Goal: Task Accomplishment & Management: Manage account settings

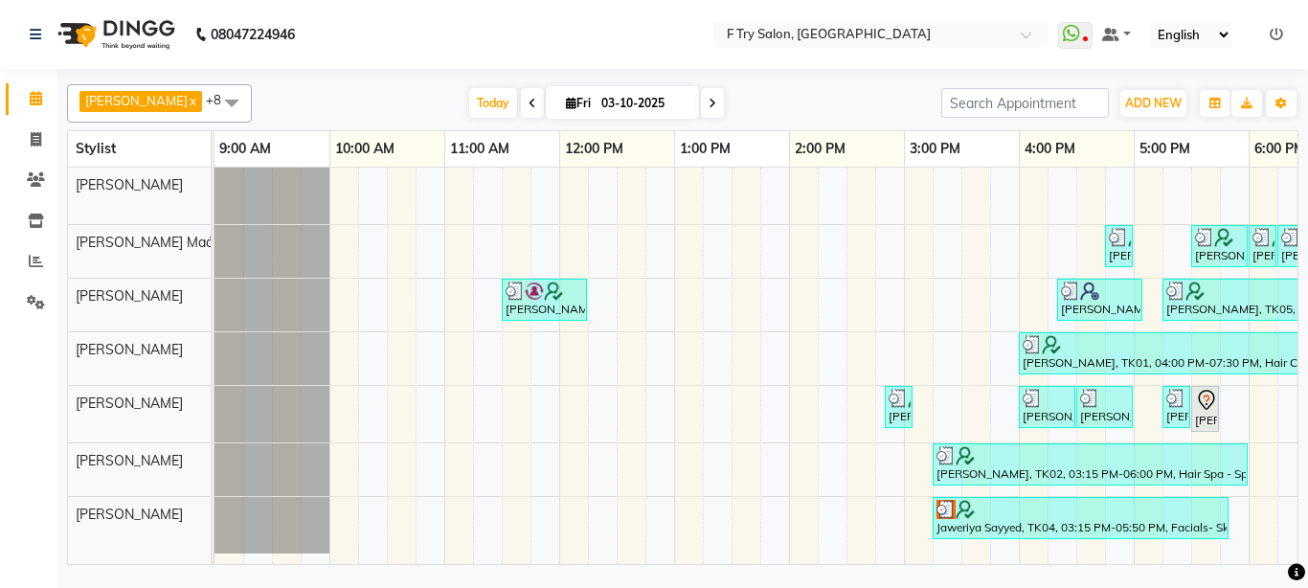
scroll to position [0, 425]
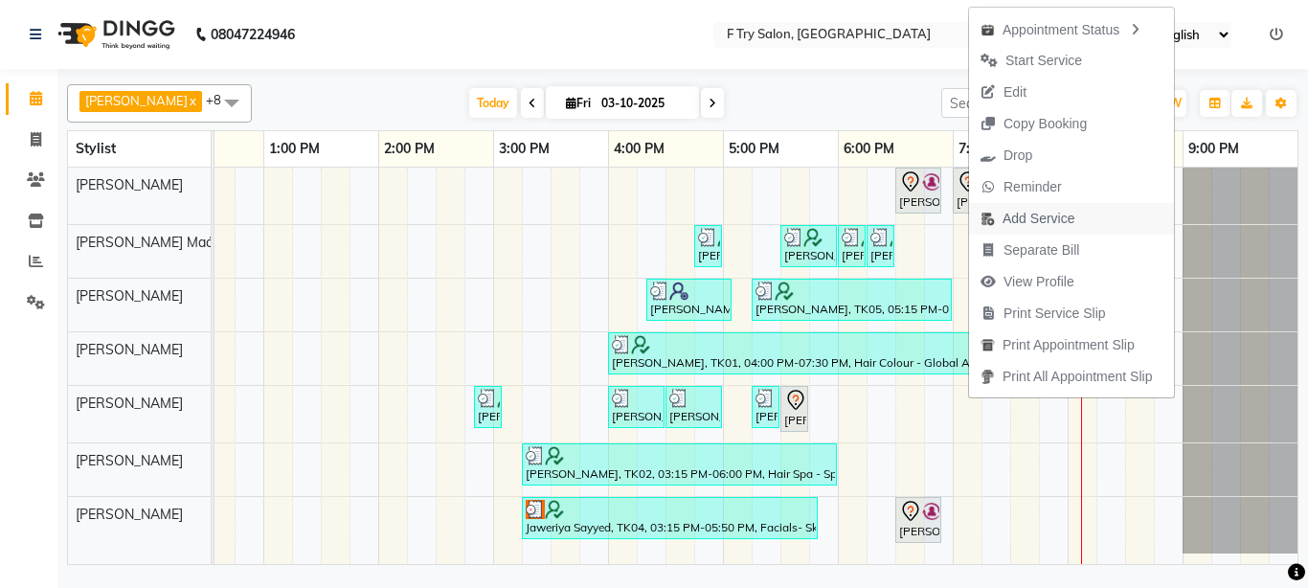
click at [1030, 215] on span "Add Service" at bounding box center [1039, 219] width 72 height 20
select select "13914"
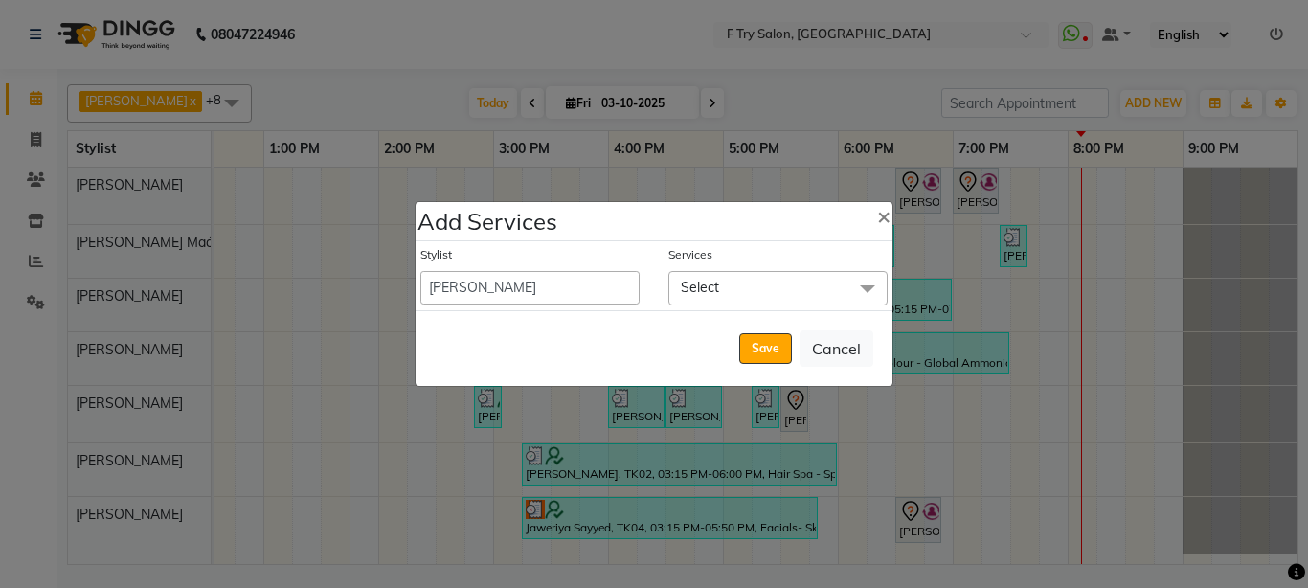
click at [714, 286] on span "Select" at bounding box center [700, 287] width 38 height 17
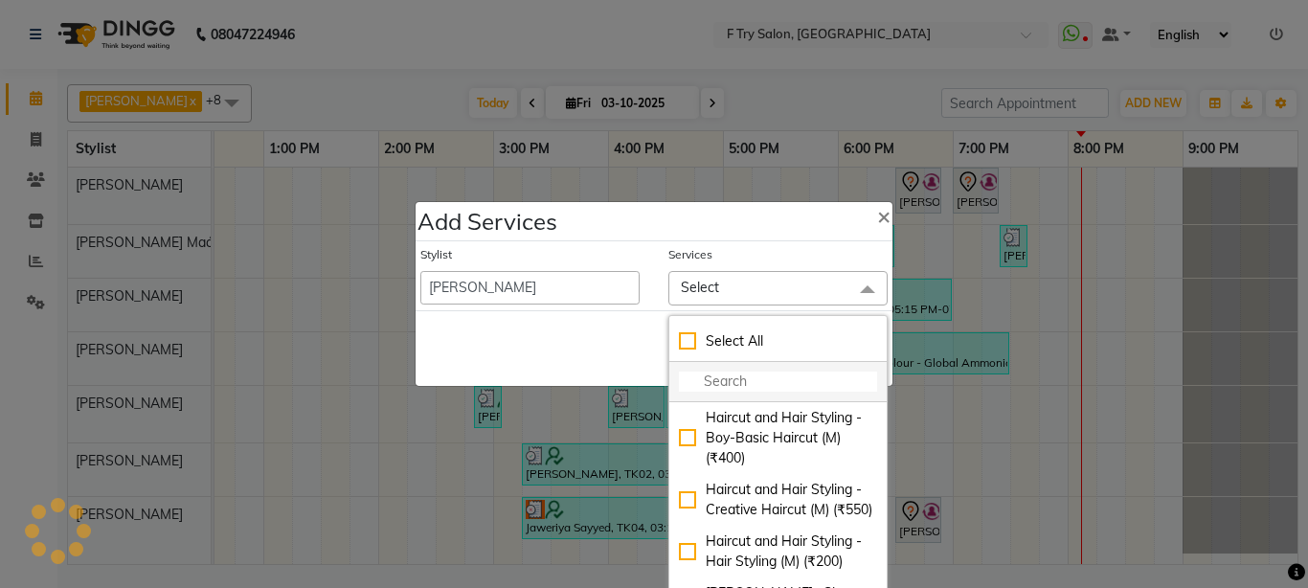
click at [728, 377] on input "multiselect-search" at bounding box center [778, 382] width 198 height 20
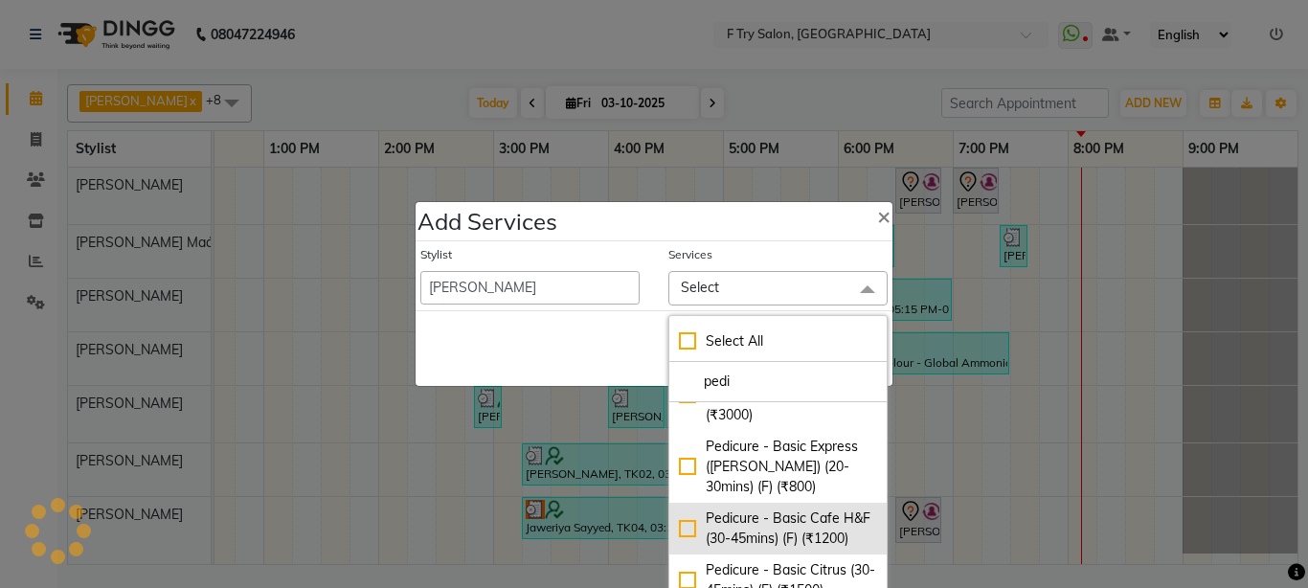
scroll to position [230, 0]
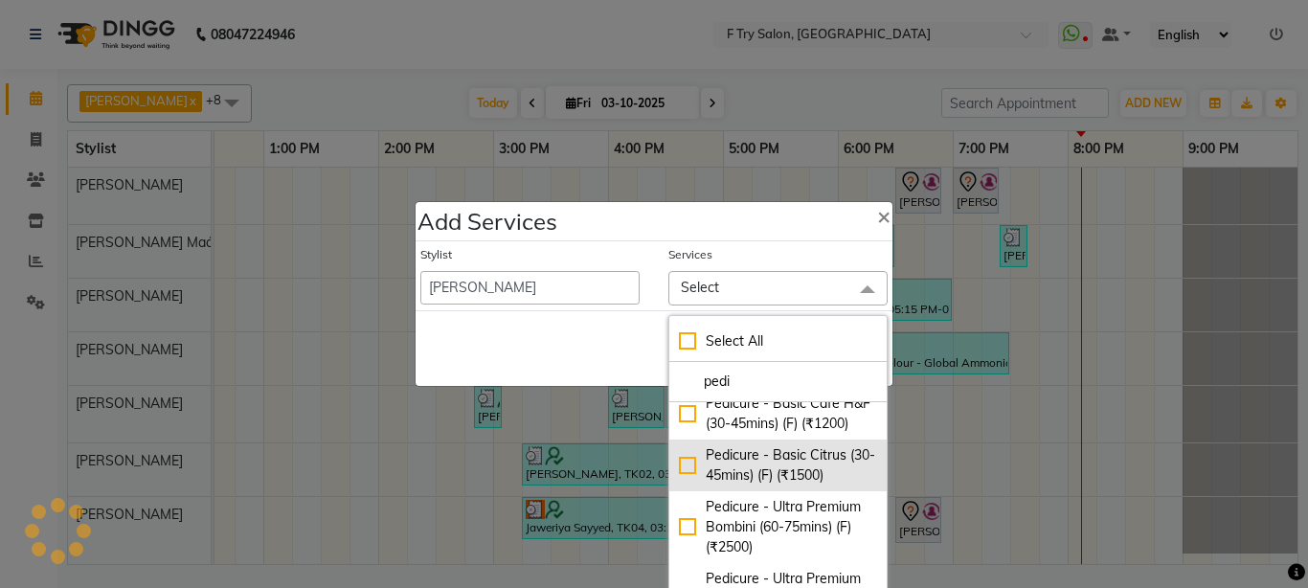
type input "pedi"
click at [679, 463] on div "Pedicure - Basic Citrus (30-45mins) (F) (₹1500)" at bounding box center [778, 465] width 198 height 40
checkbox input "true"
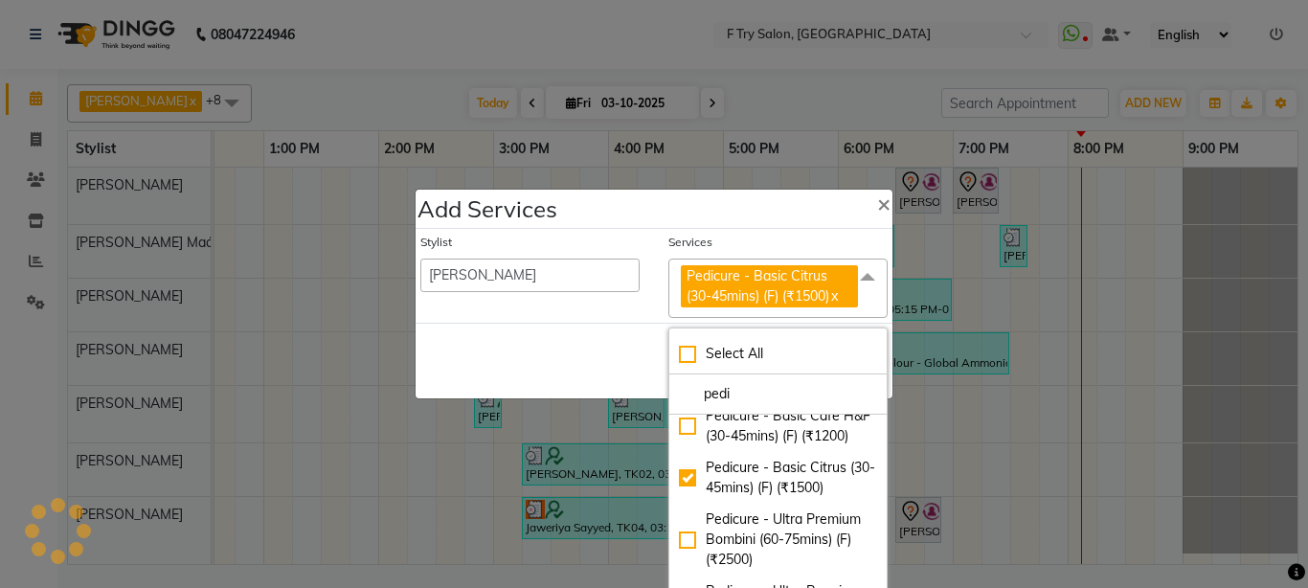
click at [540, 310] on div "Stylist [PERSON_NAME] [PERSON_NAME] Ftry Agent Ftry Manager [PERSON_NAME] [PERS…" at bounding box center [530, 276] width 248 height 85
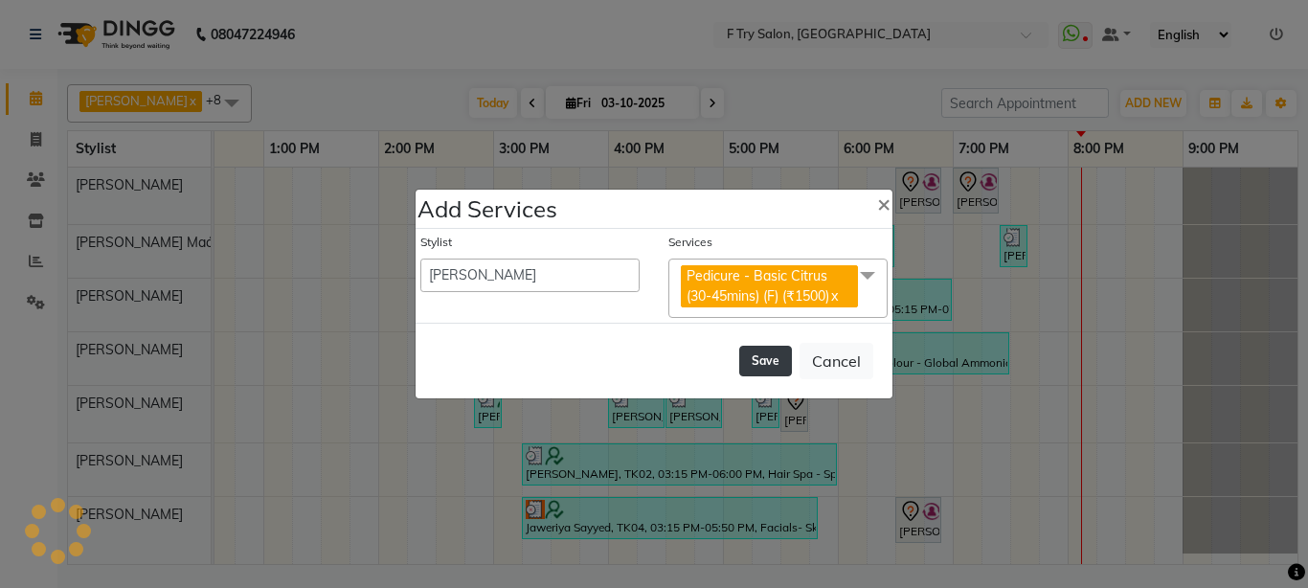
click at [765, 360] on button "Save" at bounding box center [765, 361] width 53 height 31
select select "54011"
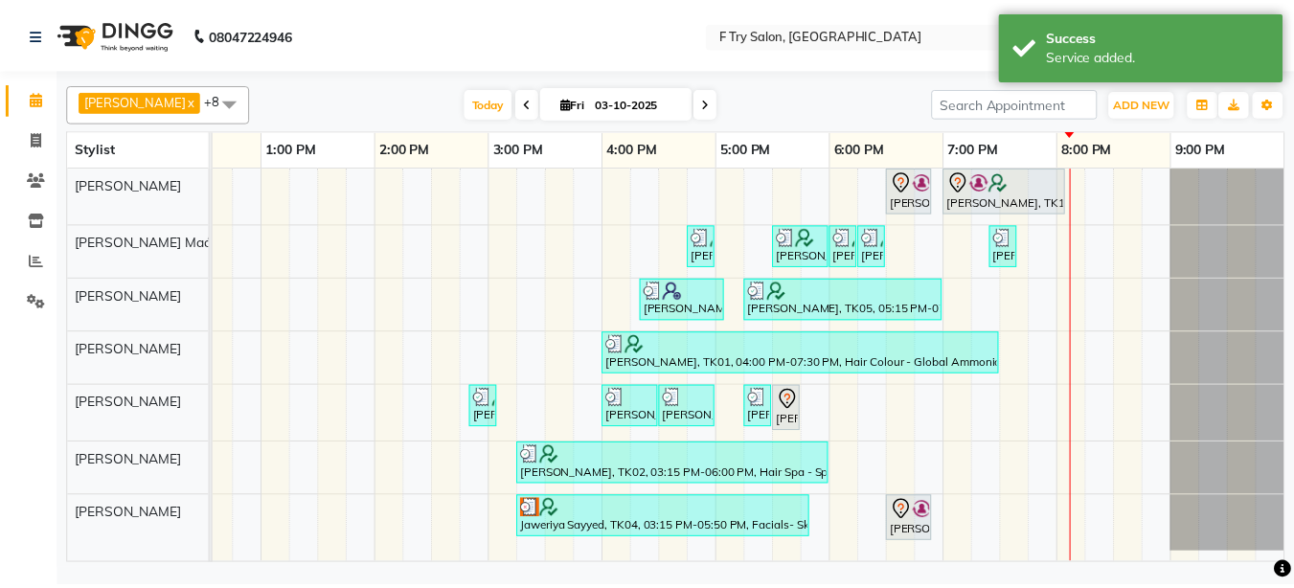
scroll to position [4, 0]
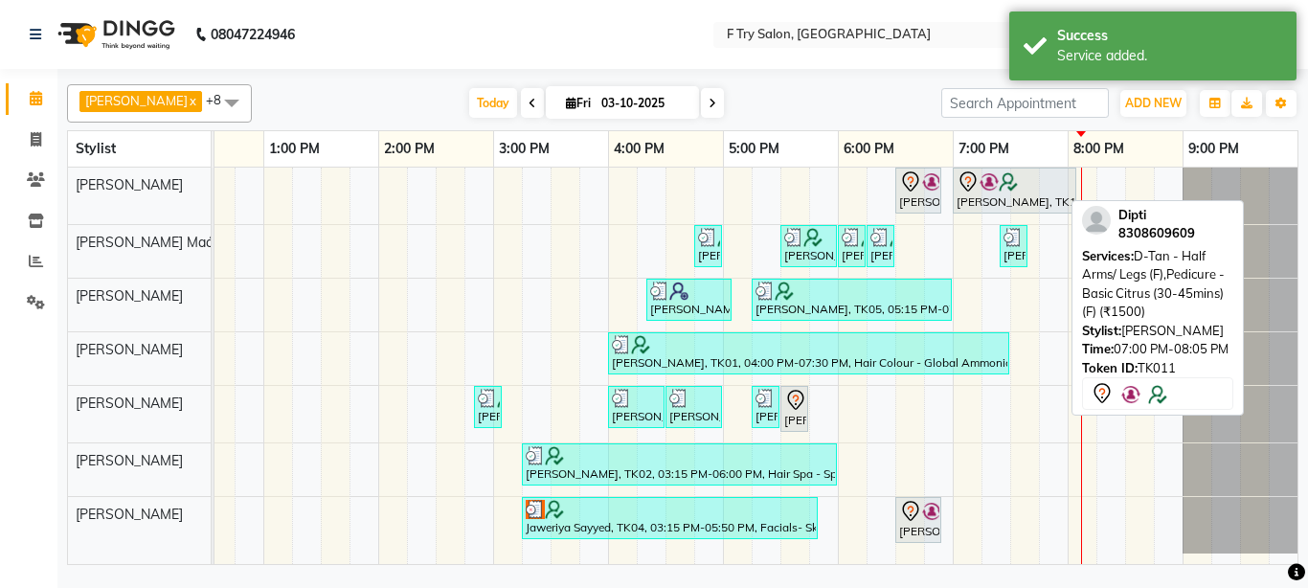
click at [968, 194] on div "[PERSON_NAME], TK11, 07:00 PM-08:05 PM, D-Tan - Half Arms/ Legs (F),Pedicure - …" at bounding box center [1015, 190] width 120 height 40
select select "7"
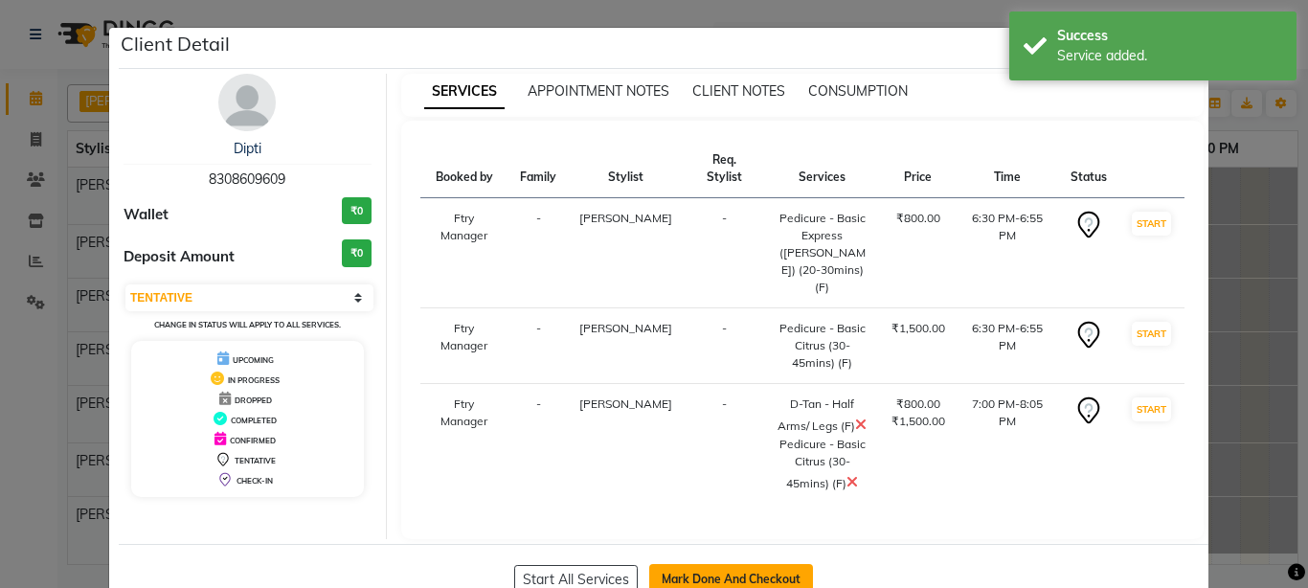
click at [734, 564] on button "Mark Done And Checkout" at bounding box center [731, 579] width 164 height 31
select select "service"
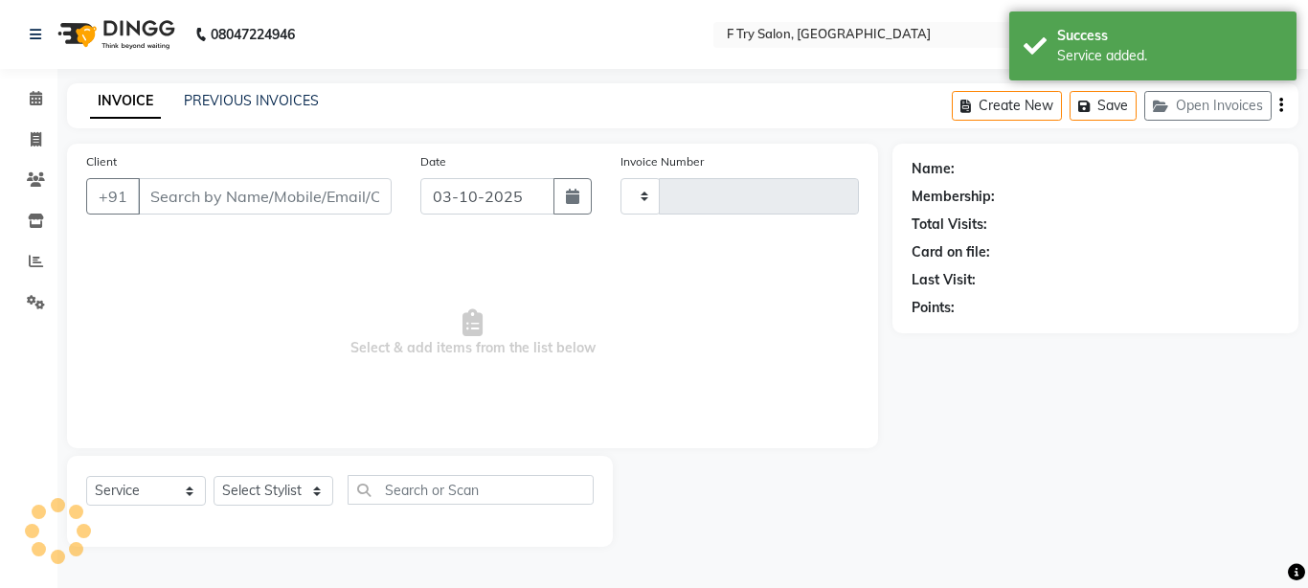
type input "2399"
select select "793"
type input "83******09"
select select "79186"
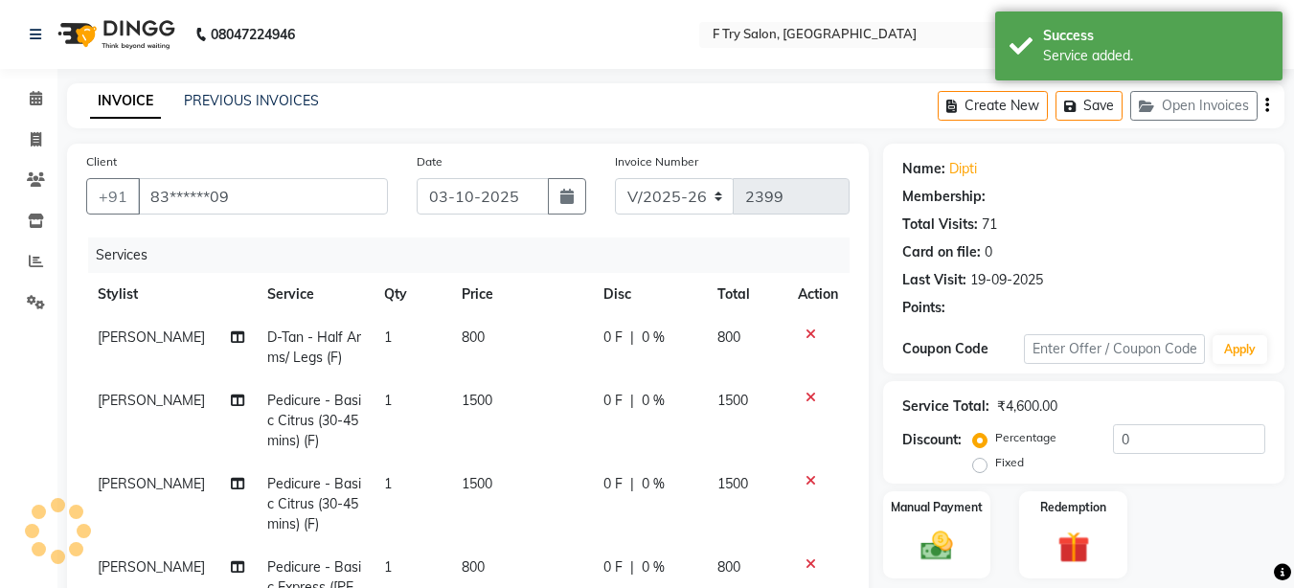
select select "1: Object"
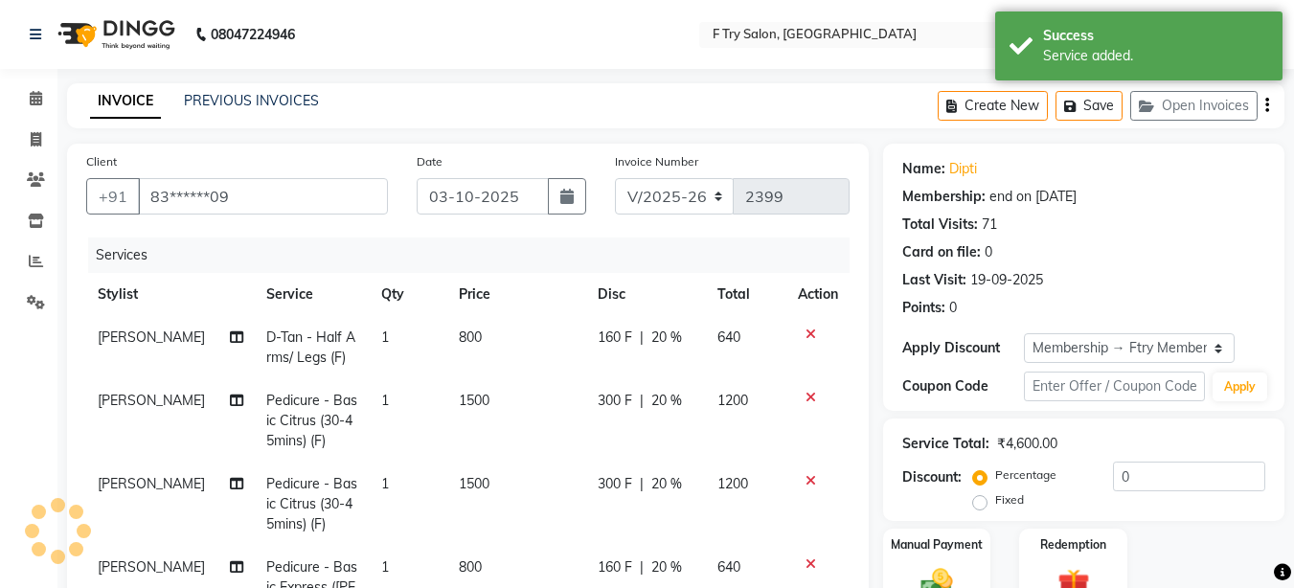
type input "20"
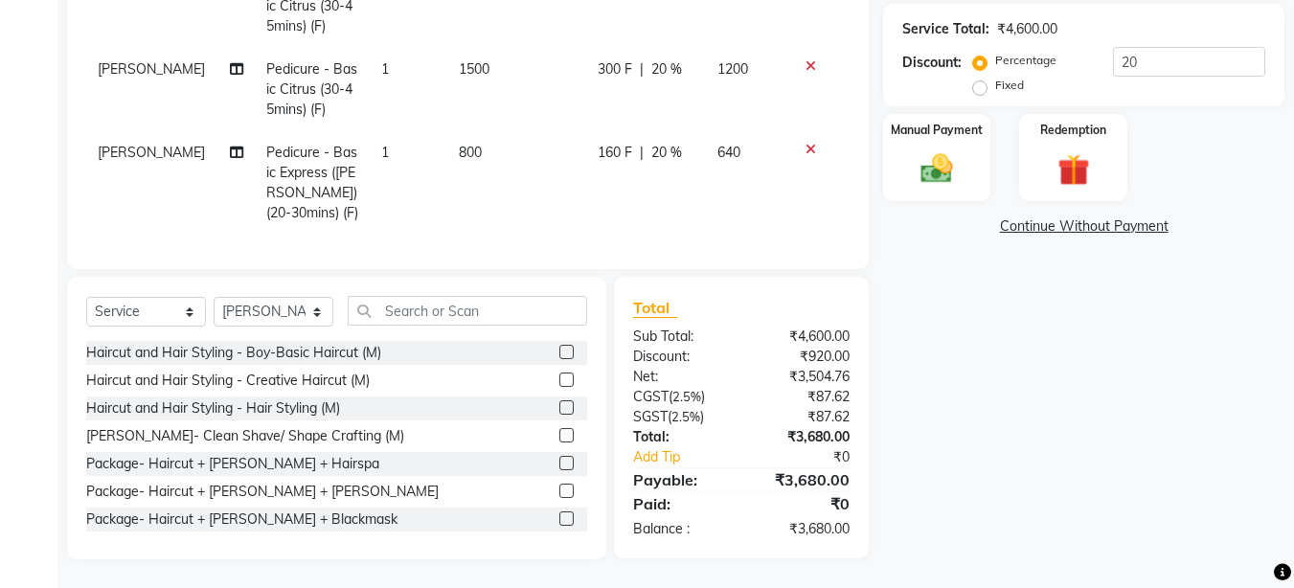
scroll to position [429, 0]
click at [935, 123] on label "Manual Payment" at bounding box center [937, 129] width 96 height 18
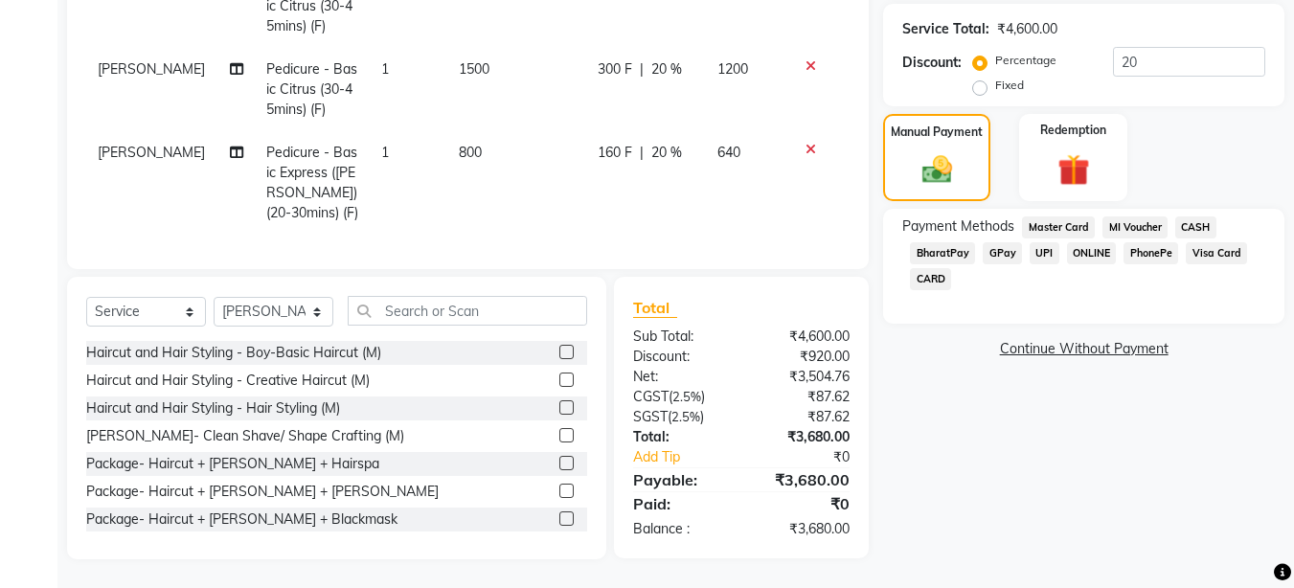
click at [1046, 242] on span "UPI" at bounding box center [1044, 253] width 30 height 22
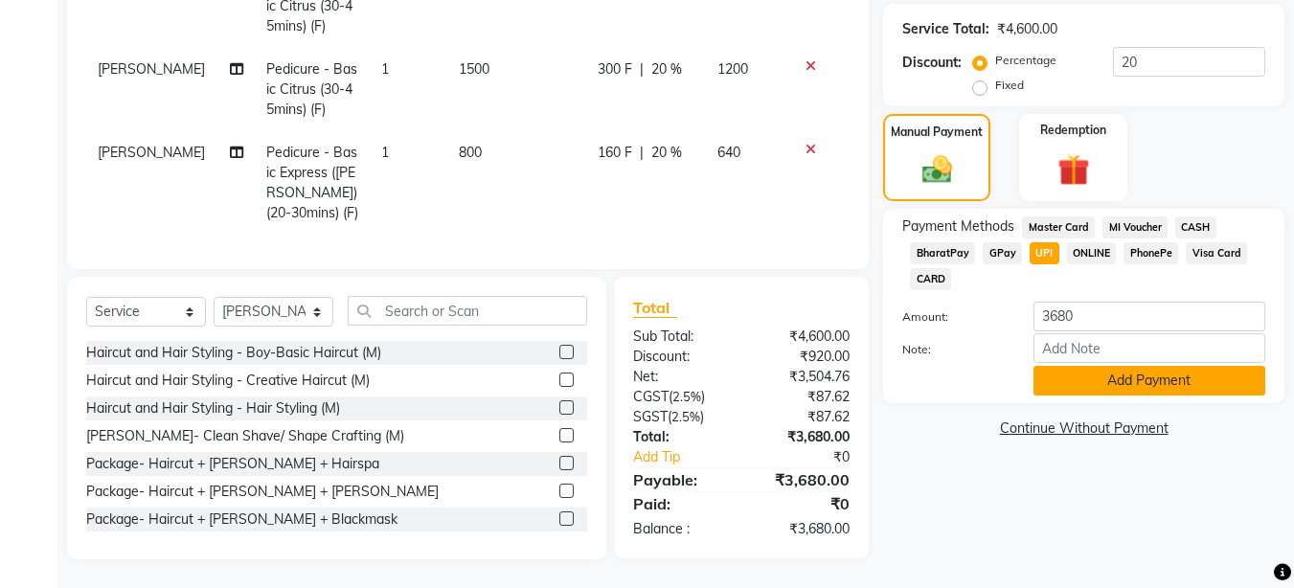
click at [1099, 369] on button "Add Payment" at bounding box center [1149, 381] width 232 height 30
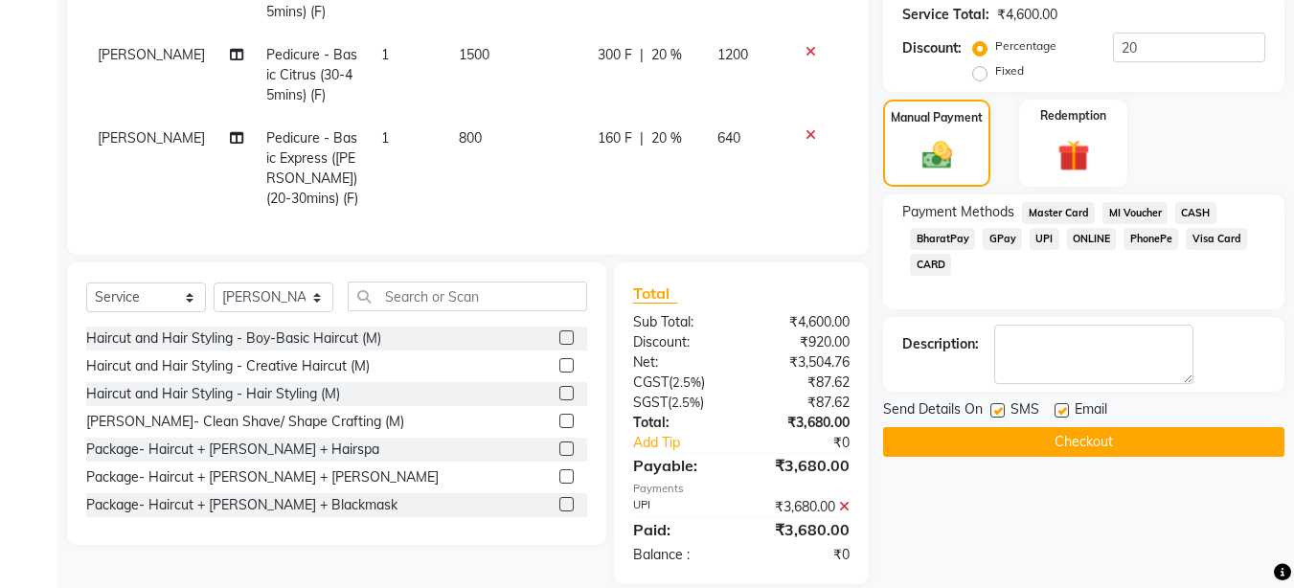
click at [1084, 437] on button "Checkout" at bounding box center [1083, 442] width 401 height 30
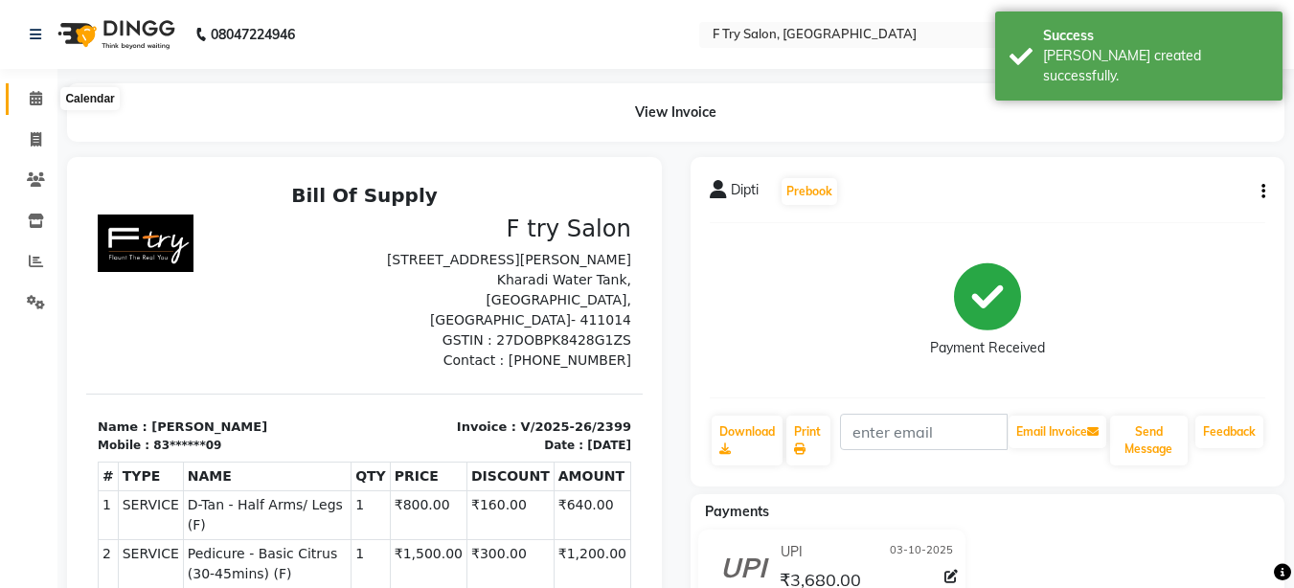
click at [30, 98] on icon at bounding box center [36, 98] width 12 height 14
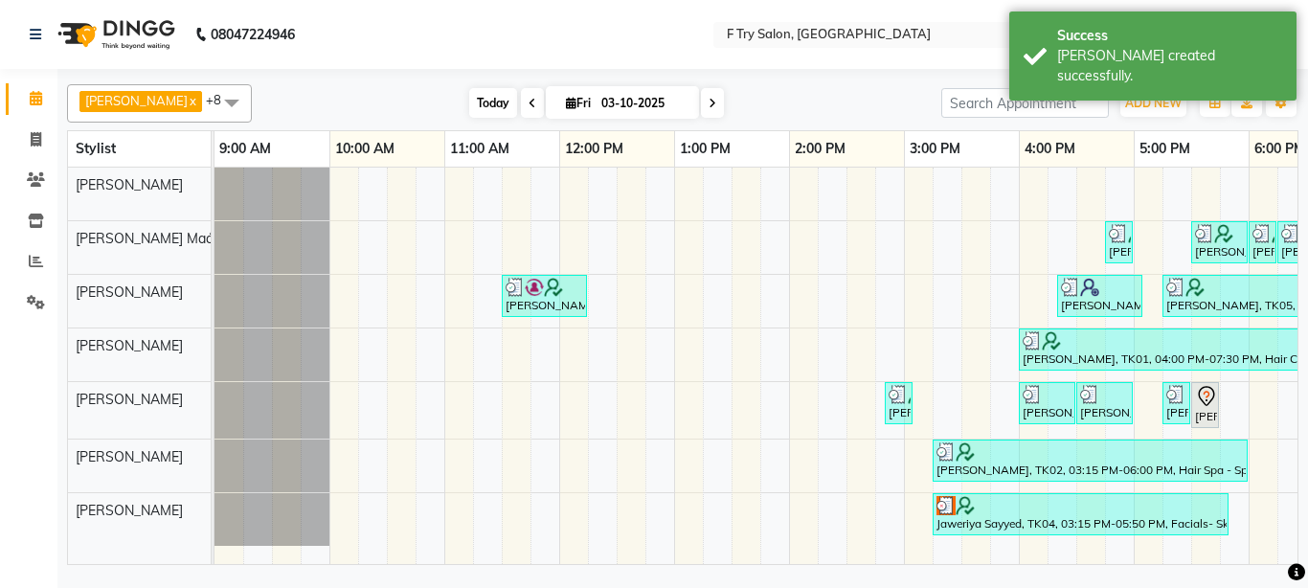
click at [469, 101] on span "Today" at bounding box center [493, 103] width 48 height 30
